Goal: Task Accomplishment & Management: Manage account settings

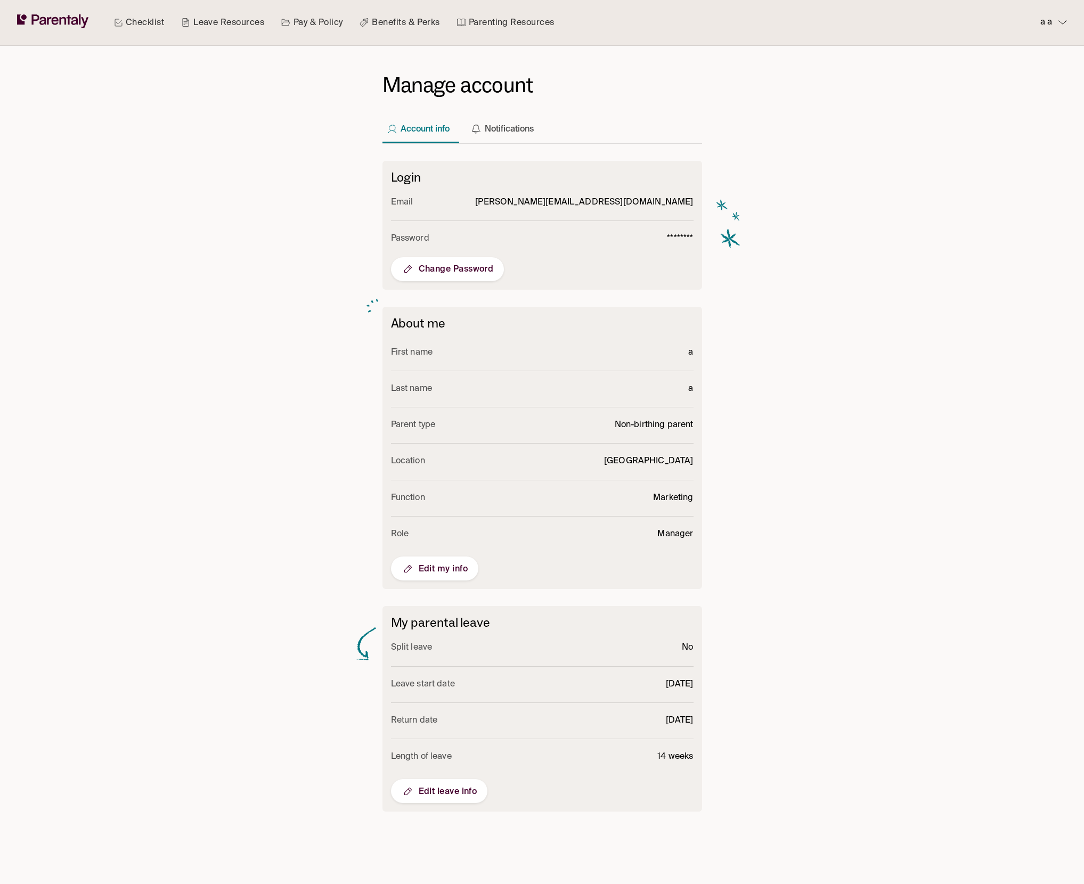
click at [447, 785] on span "Edit leave info" at bounding box center [440, 791] width 76 height 13
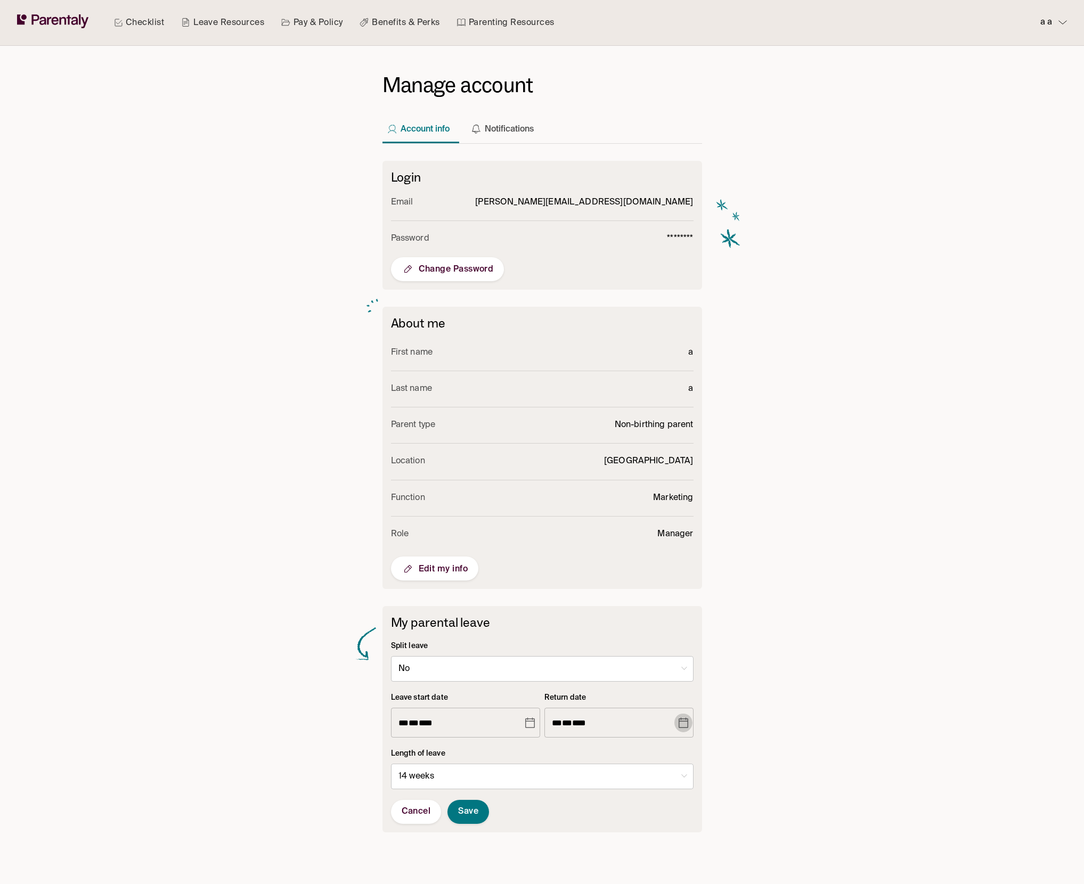
click at [687, 720] on icon "Choose date, selected date is Jun 13, 2026" at bounding box center [684, 723] width 10 height 11
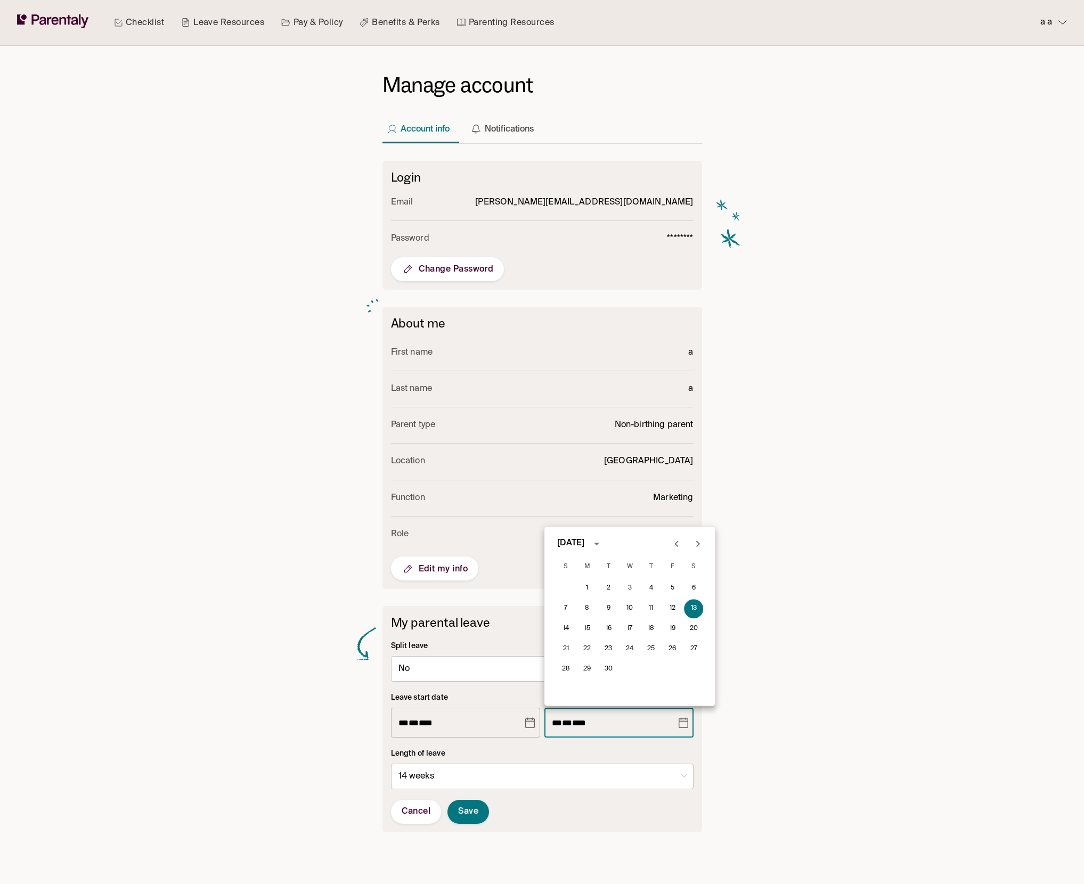
click at [677, 546] on icon "Previous month" at bounding box center [676, 544] width 4 height 6
click at [674, 609] on div "3 4 5 6 7 8 9" at bounding box center [629, 608] width 170 height 19
click at [676, 545] on icon "Previous month" at bounding box center [676, 544] width 4 height 6
click at [650, 630] on div "12 13 14 15 16 17 18" at bounding box center [629, 629] width 170 height 19
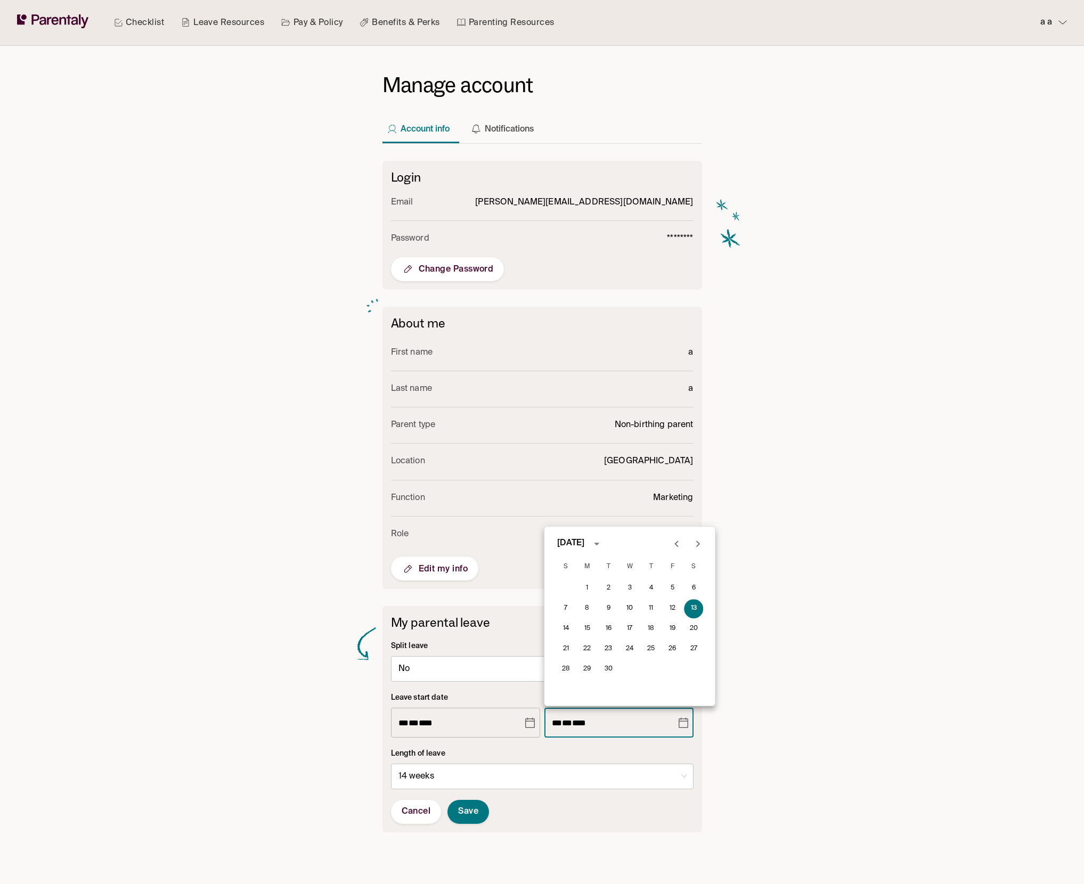
click at [682, 546] on icon "Previous month" at bounding box center [676, 544] width 13 height 13
click at [629, 649] on div "19 20 21 22 23 24 25" at bounding box center [629, 649] width 170 height 19
click at [669, 542] on button "Previous month" at bounding box center [676, 543] width 21 height 21
drag, startPoint x: 712, startPoint y: 546, endPoint x: 705, endPoint y: 543, distance: 7.8
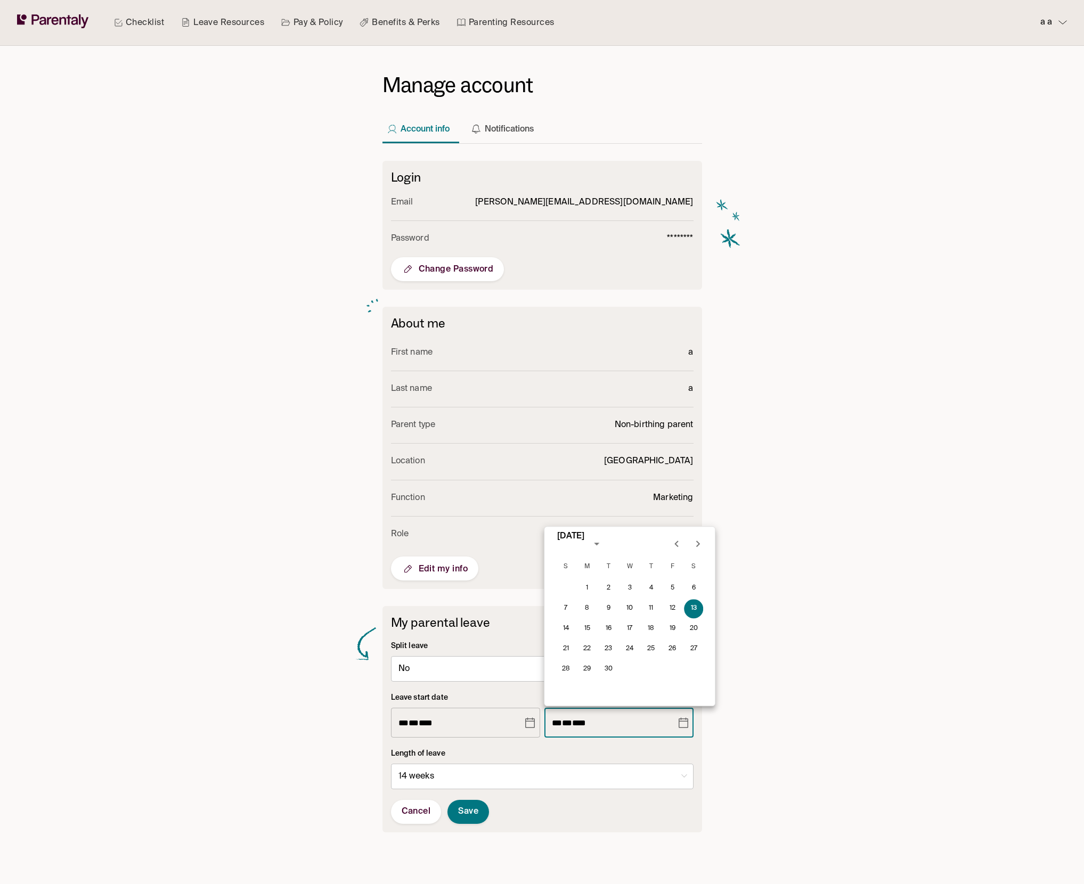
click at [712, 546] on div "[DATE] [DATE]" at bounding box center [629, 543] width 170 height 21
click at [701, 542] on icon "Next month" at bounding box center [697, 544] width 13 height 13
click at [676, 544] on icon "Previous month" at bounding box center [676, 544] width 4 height 6
click at [695, 546] on icon "Next month" at bounding box center [697, 544] width 13 height 13
click at [672, 544] on icon "Previous month" at bounding box center [676, 544] width 13 height 13
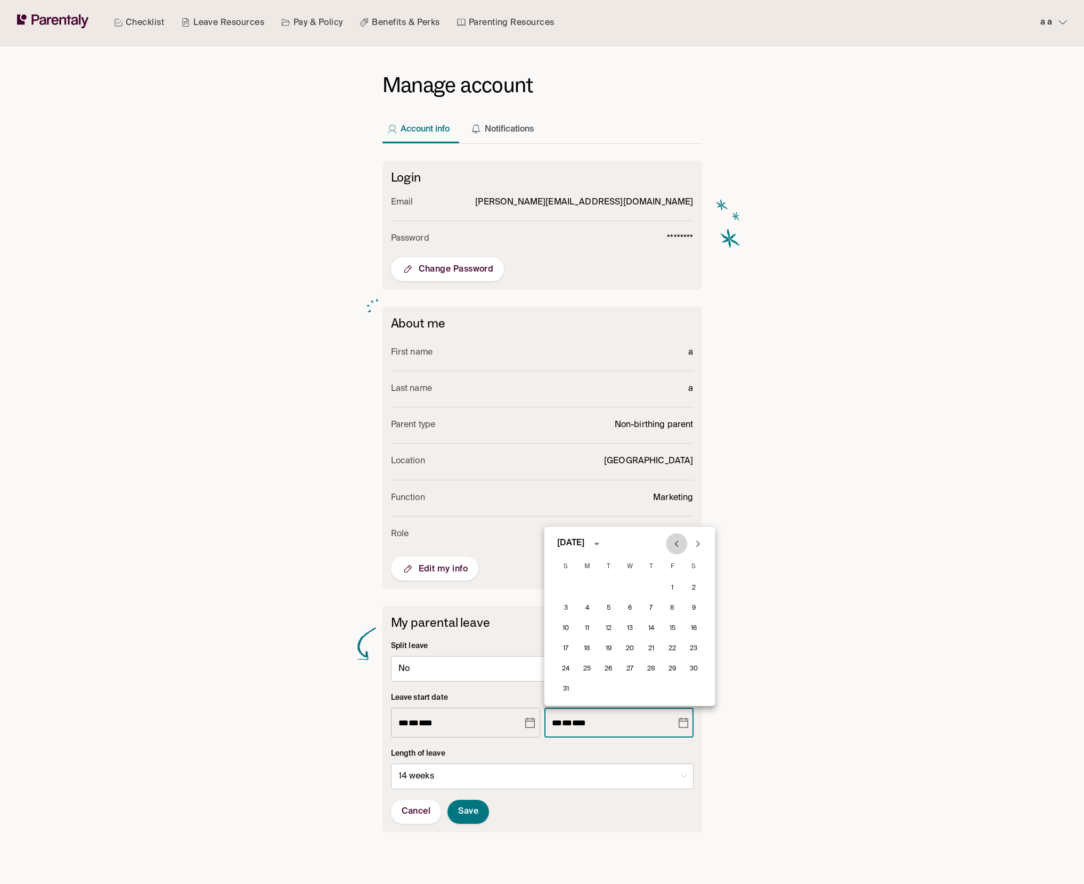
click at [672, 544] on icon "Previous month" at bounding box center [676, 544] width 13 height 13
click at [678, 540] on icon "Previous month" at bounding box center [676, 544] width 13 height 13
click at [692, 542] on icon "Next month" at bounding box center [697, 544] width 13 height 13
click at [715, 616] on div "5 6 7 8 9 10 11" at bounding box center [800, 608] width 170 height 19
click at [680, 547] on icon "Previous month" at bounding box center [676, 544] width 13 height 13
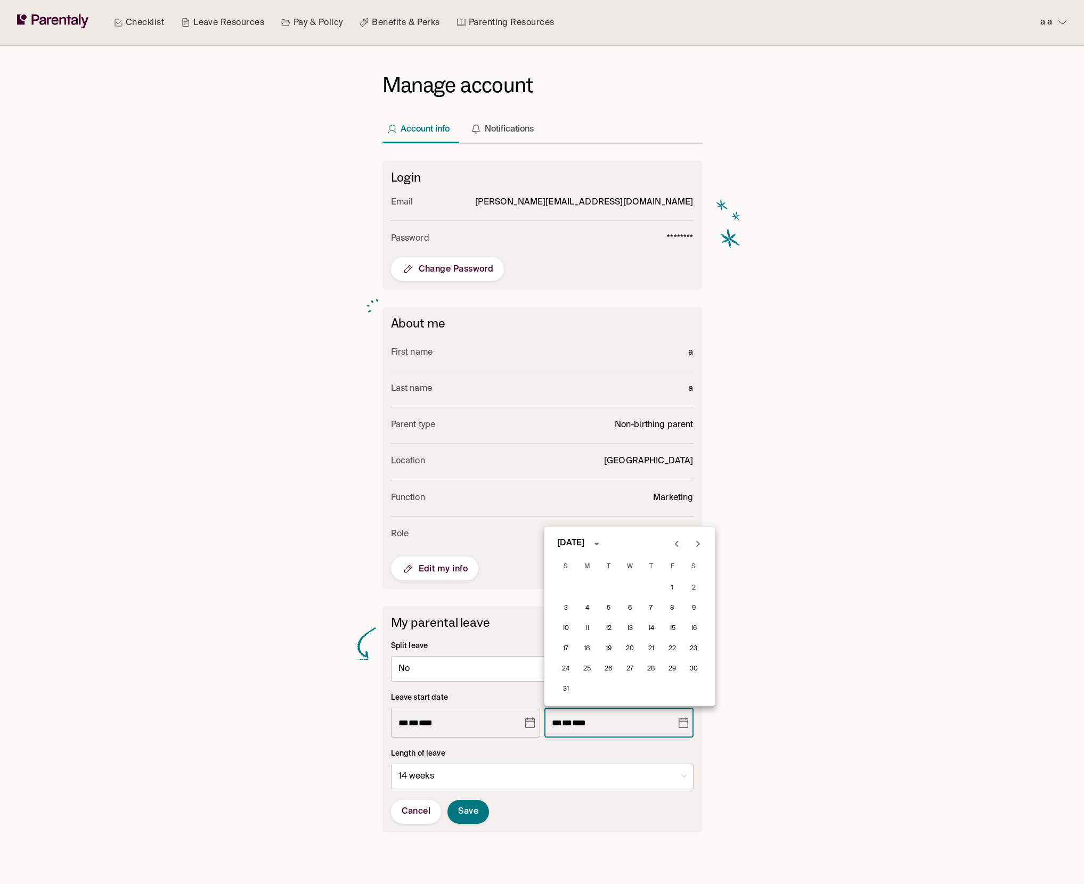
click at [680, 547] on icon "Previous month" at bounding box center [676, 544] width 13 height 13
click at [655, 611] on button "9" at bounding box center [650, 608] width 19 height 19
type input "**********"
type input "*"
